Goal: Information Seeking & Learning: Learn about a topic

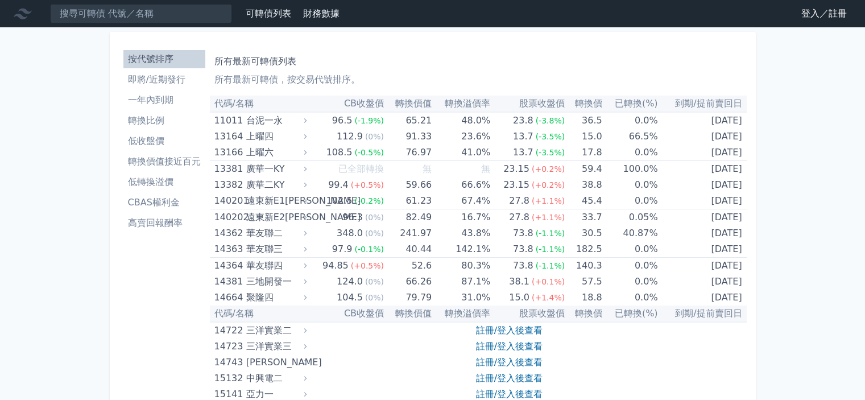
drag, startPoint x: 848, startPoint y: 13, endPoint x: 773, endPoint y: 34, distance: 78.0
click at [848, 13] on link "登入／註冊" at bounding box center [825, 14] width 64 height 18
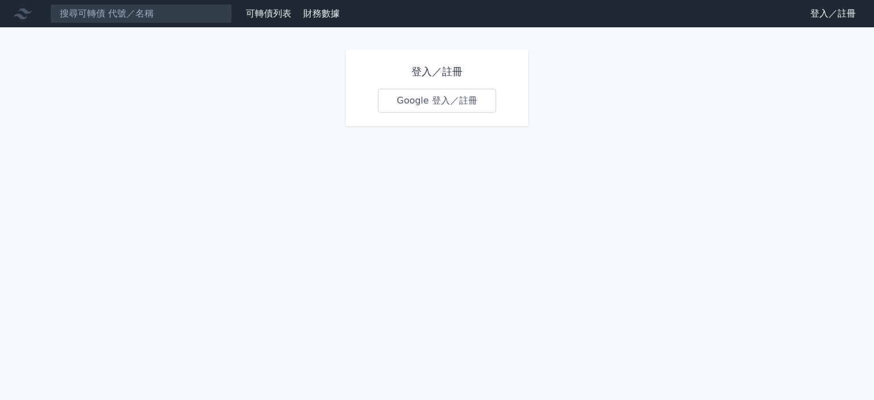
click at [445, 108] on link "Google 登入／註冊" at bounding box center [437, 101] width 118 height 24
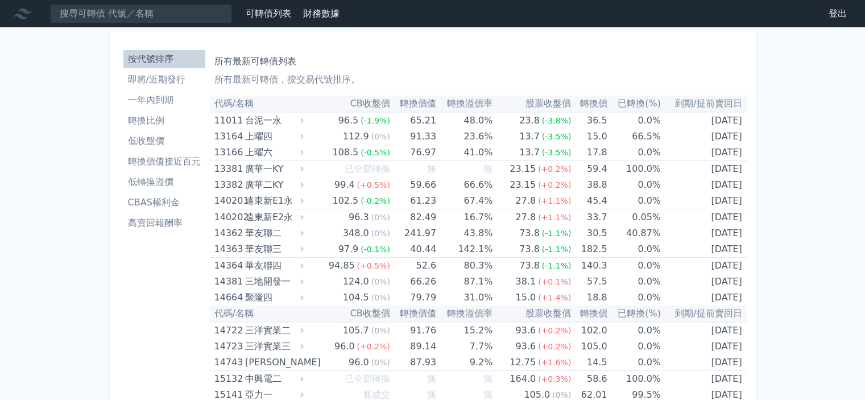
click at [176, 69] on ul "按代號排序 即將/近期發行 一年內到期 轉換比例 低收盤價 轉換價值接近百元 低轉換溢價 CBAS權利金 高賣回報酬率" at bounding box center [164, 141] width 82 height 182
click at [177, 76] on li "即將/近期發行" at bounding box center [164, 80] width 82 height 14
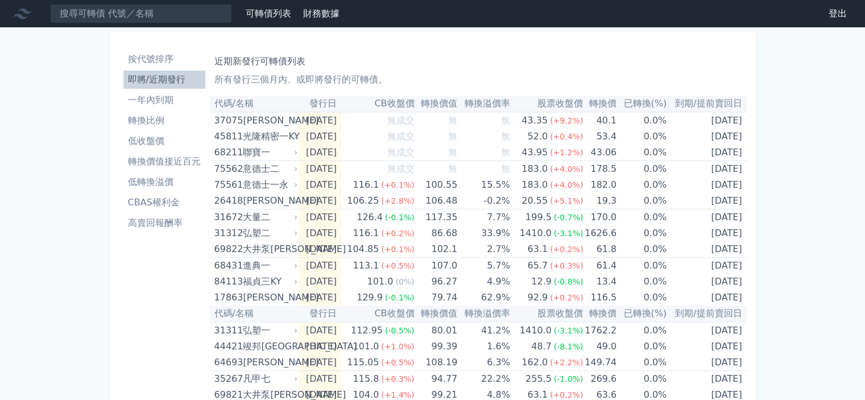
click at [151, 186] on li "低轉換溢價" at bounding box center [164, 182] width 82 height 14
click at [151, 182] on li "低轉換溢價" at bounding box center [164, 182] width 82 height 14
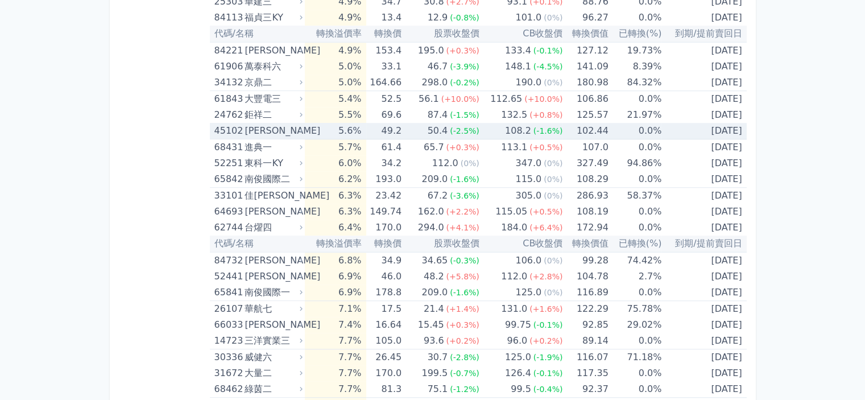
scroll to position [910, 0]
